Goal: Transaction & Acquisition: Book appointment/travel/reservation

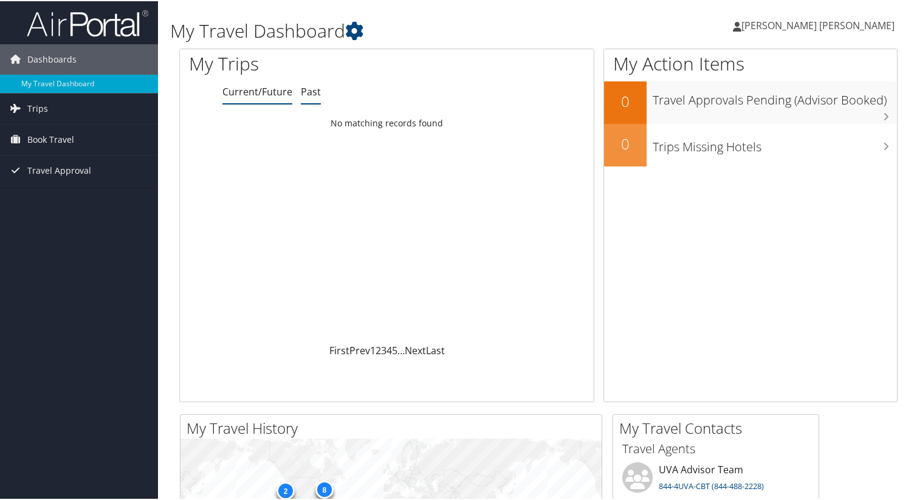
click at [308, 94] on link "Past" at bounding box center [311, 90] width 20 height 13
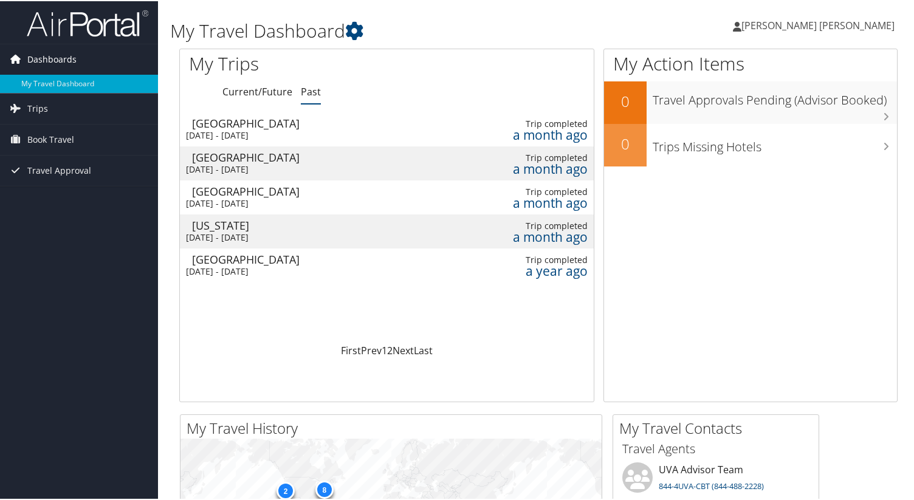
click at [47, 61] on span "Dashboards" at bounding box center [51, 58] width 49 height 30
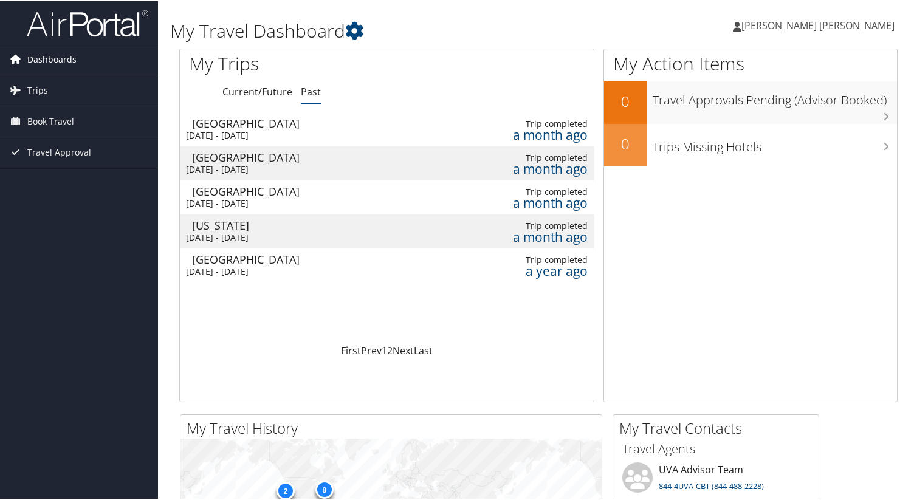
click at [47, 61] on span "Dashboards" at bounding box center [51, 58] width 49 height 30
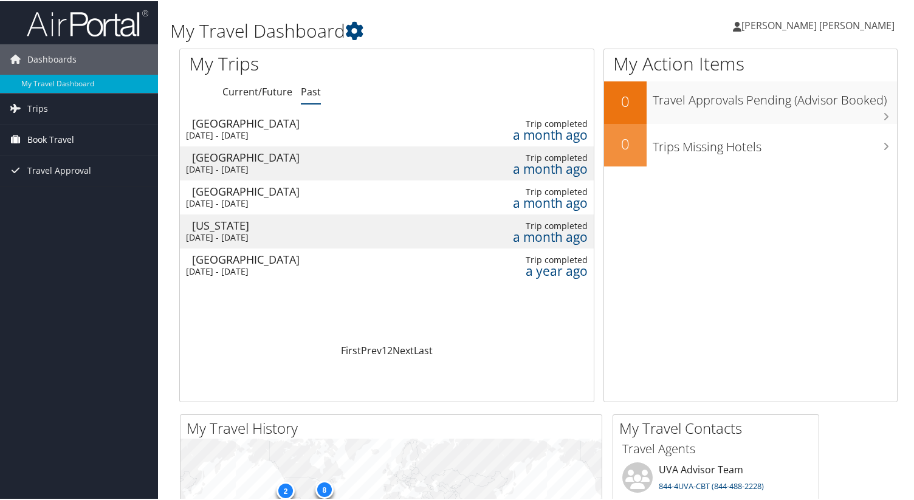
click at [41, 136] on span "Book Travel" at bounding box center [50, 138] width 47 height 30
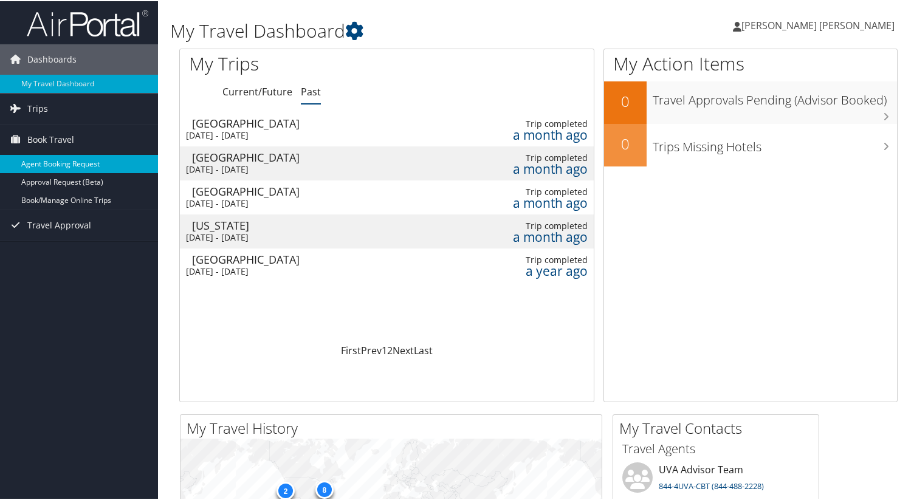
click at [91, 166] on link "Agent Booking Request" at bounding box center [79, 163] width 158 height 18
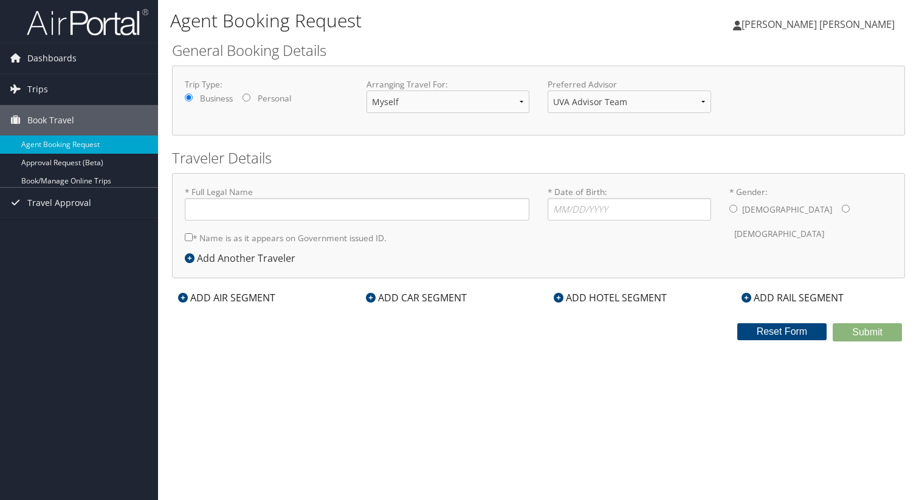
type input "[PERSON_NAME] [PERSON_NAME]"
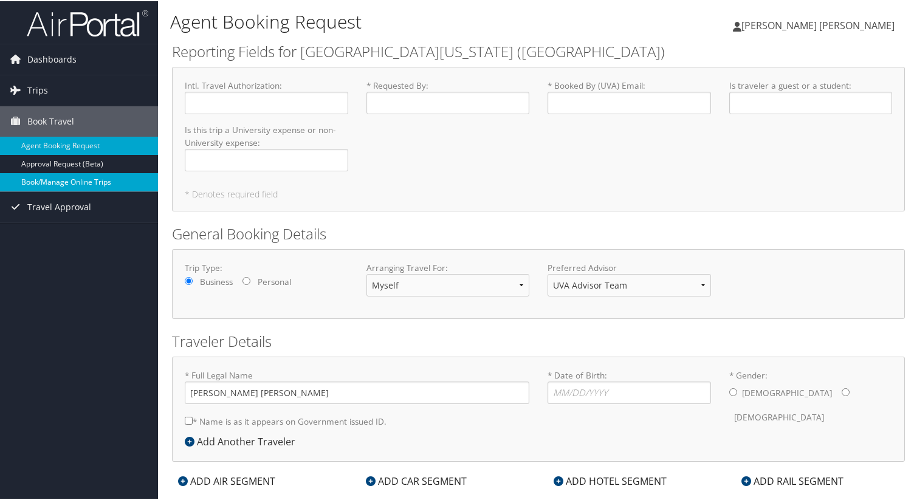
click at [57, 182] on link "Book/Manage Online Trips" at bounding box center [79, 181] width 158 height 18
